Goal: Task Accomplishment & Management: Use online tool/utility

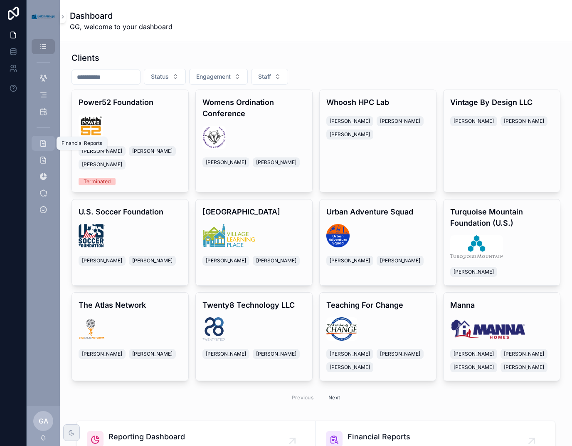
click at [42, 147] on icon "scrollable content" at bounding box center [43, 143] width 8 height 8
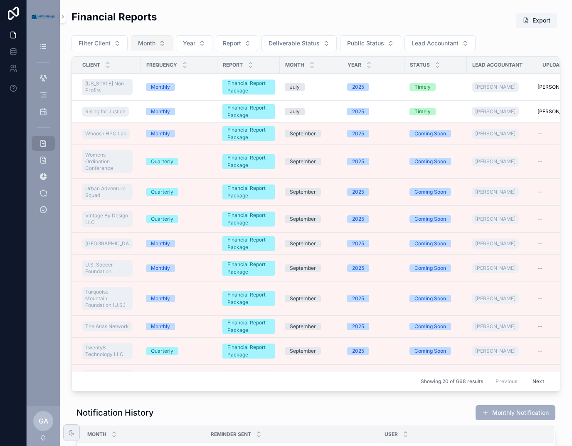
click at [155, 47] on button "Month" at bounding box center [152, 43] width 42 height 16
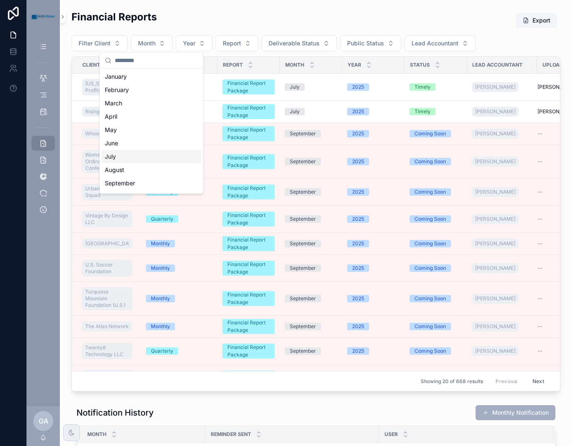
click at [145, 159] on div "July" at bounding box center [152, 156] width 100 height 13
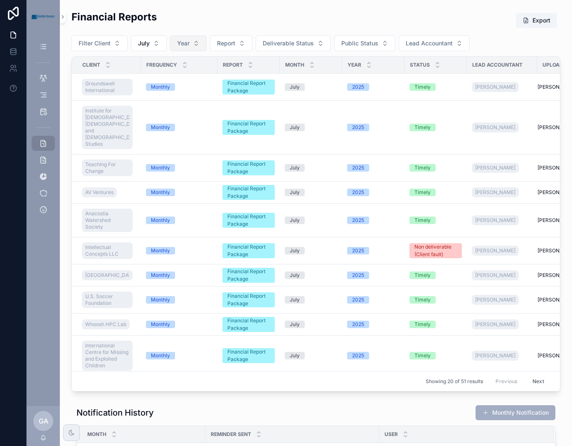
click at [201, 46] on button "Year" at bounding box center [188, 43] width 37 height 16
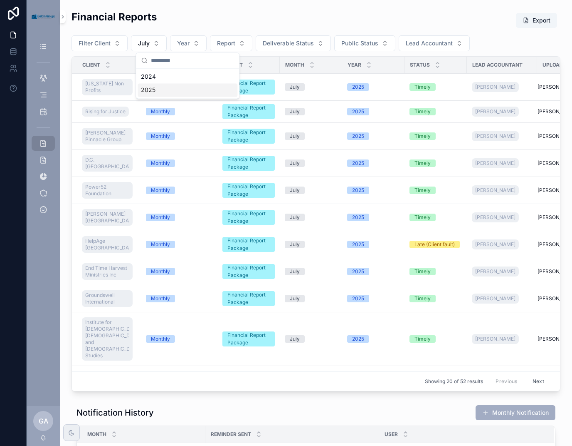
click at [173, 89] on div "2025" at bounding box center [188, 89] width 100 height 13
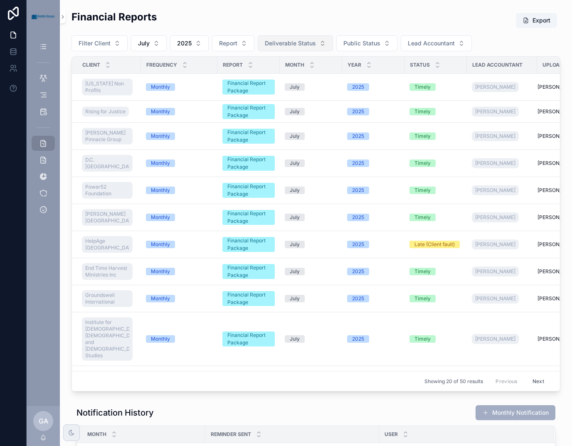
click at [298, 40] on span "Deliverable Status" at bounding box center [290, 43] width 51 height 8
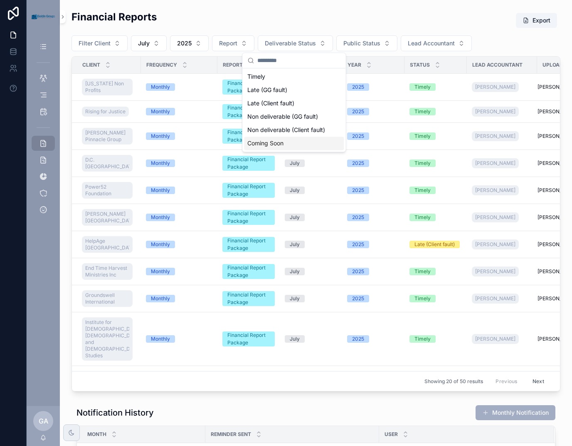
click at [281, 141] on div "Coming Soon" at bounding box center [294, 142] width 100 height 13
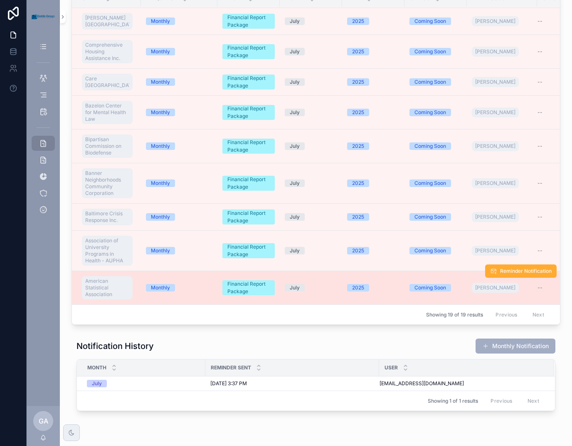
scroll to position [100, 0]
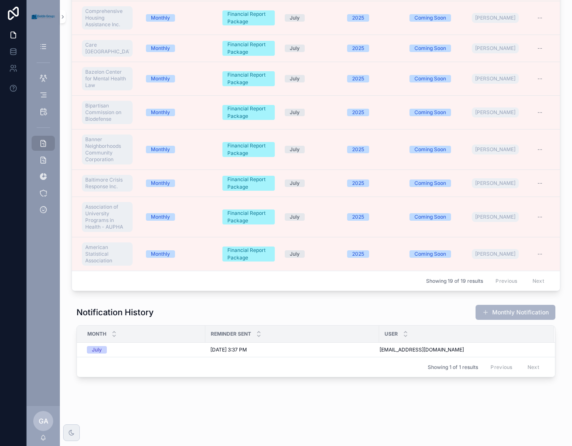
click at [512, 318] on button "Monthly Notification" at bounding box center [516, 312] width 80 height 15
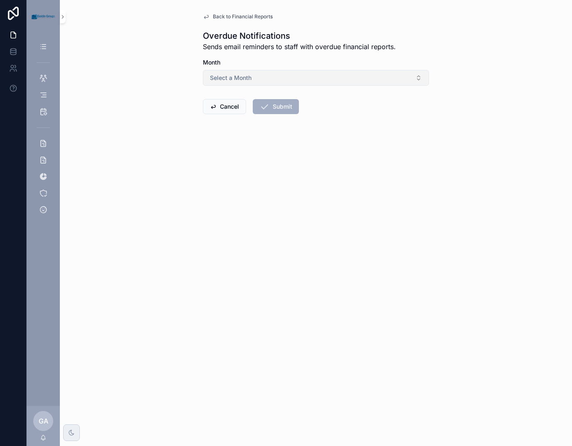
click at [416, 76] on button "Select a Month" at bounding box center [316, 78] width 226 height 16
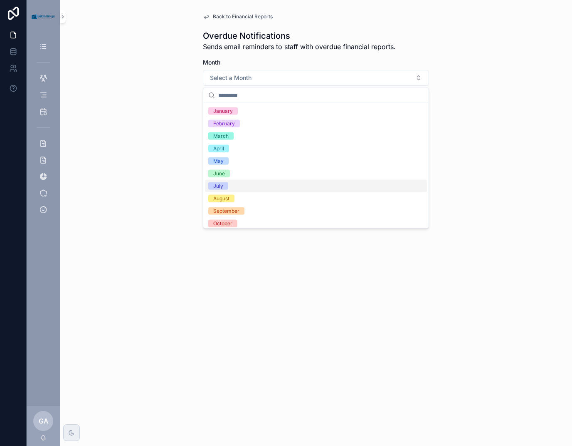
click at [257, 191] on div "July" at bounding box center [316, 186] width 222 height 12
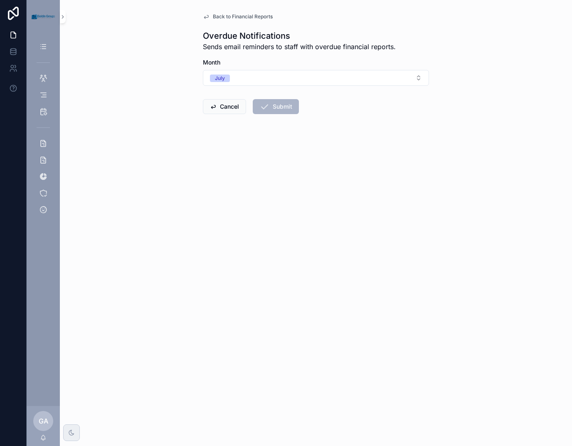
click at [278, 106] on button "Submit" at bounding box center [276, 106] width 46 height 15
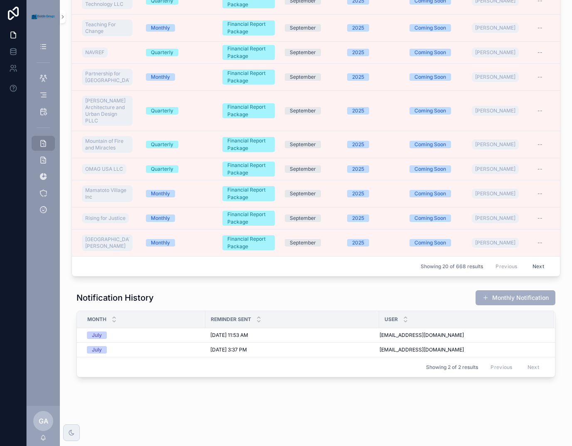
scroll to position [309, 0]
